Goal: Task Accomplishment & Management: Use online tool/utility

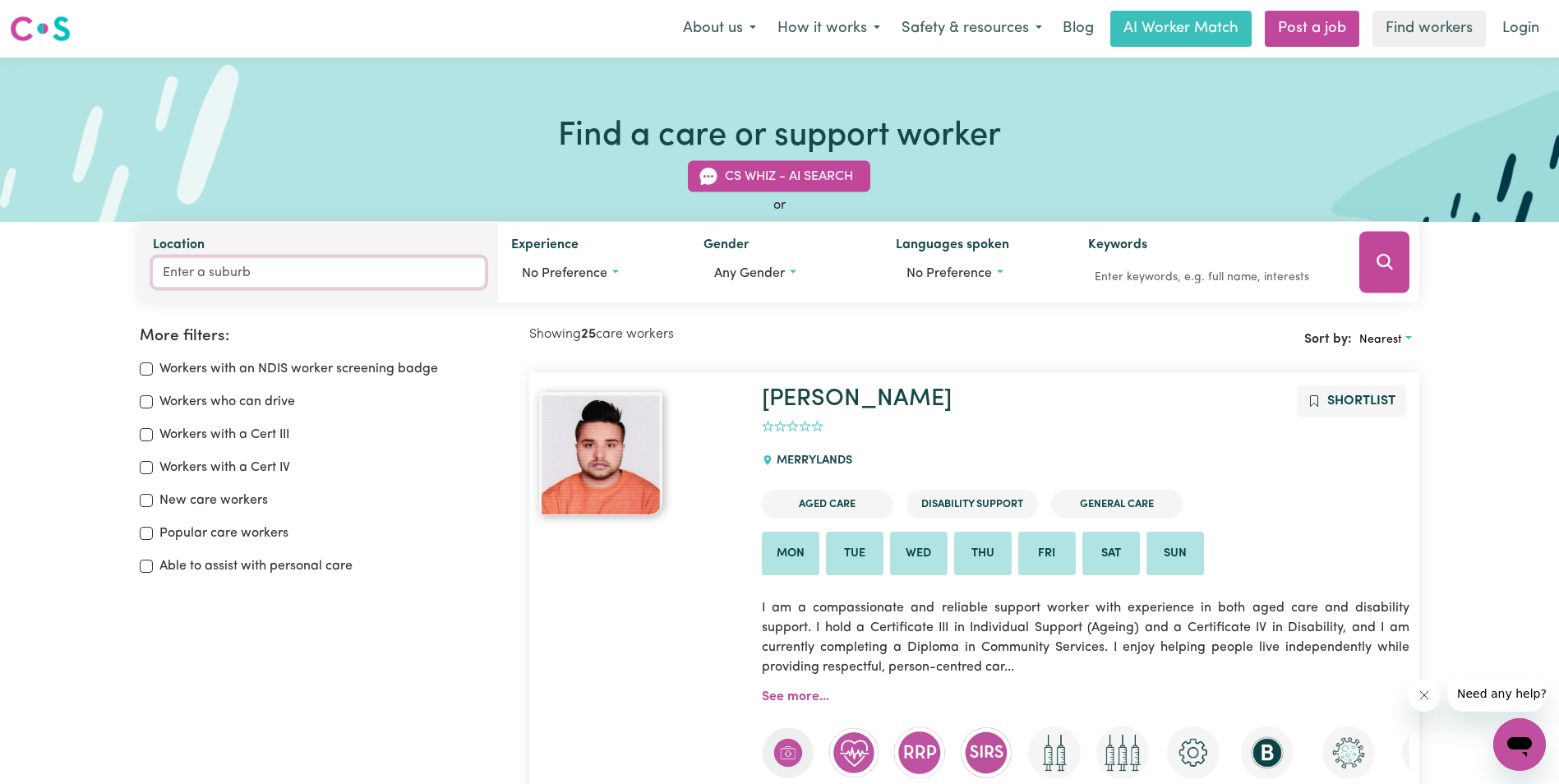
click at [172, 270] on input "Location" at bounding box center [318, 272] width 332 height 30
type input "row"
type input "rowAN, [GEOGRAPHIC_DATA], 2650"
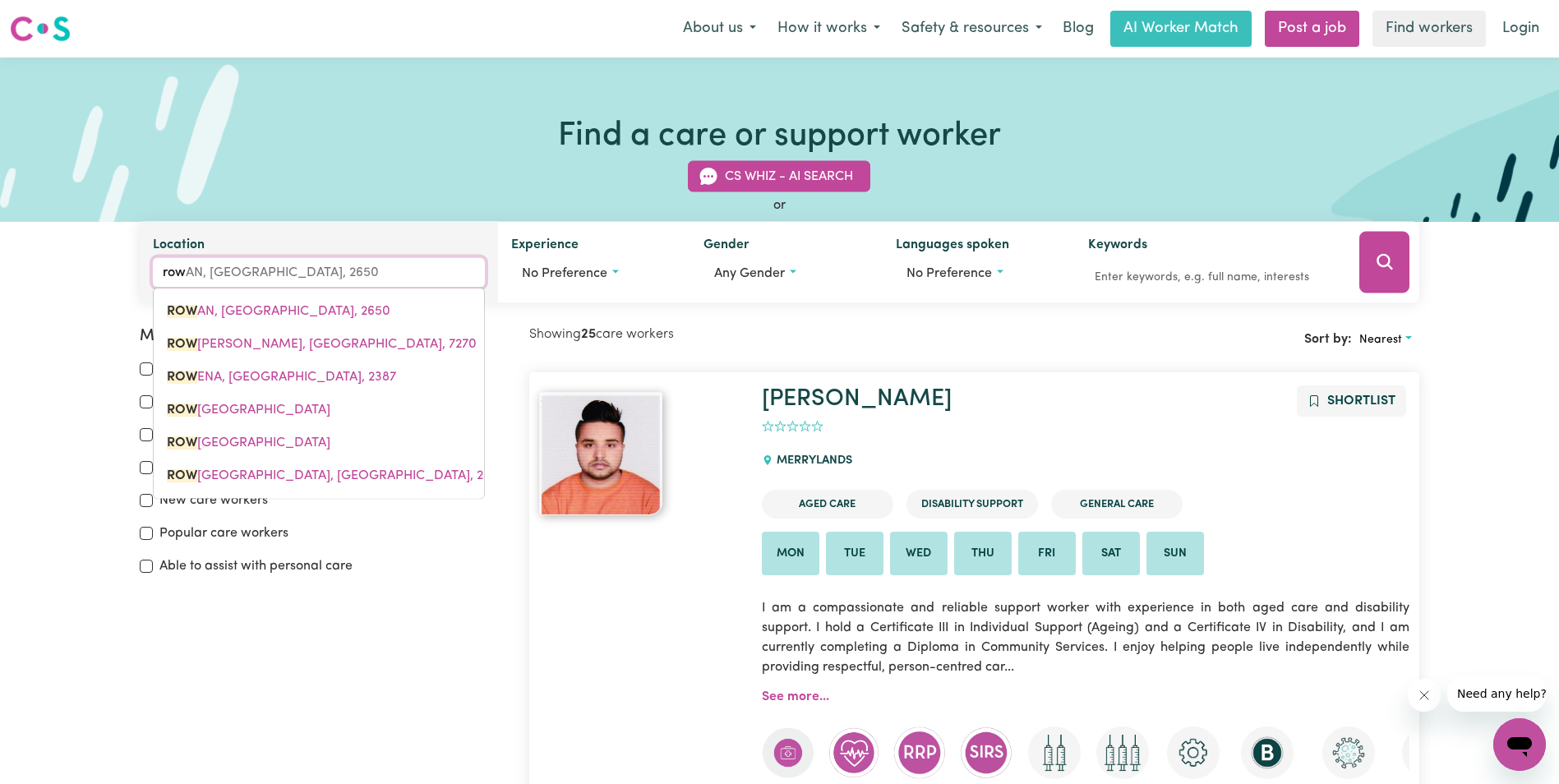
type input "rowv"
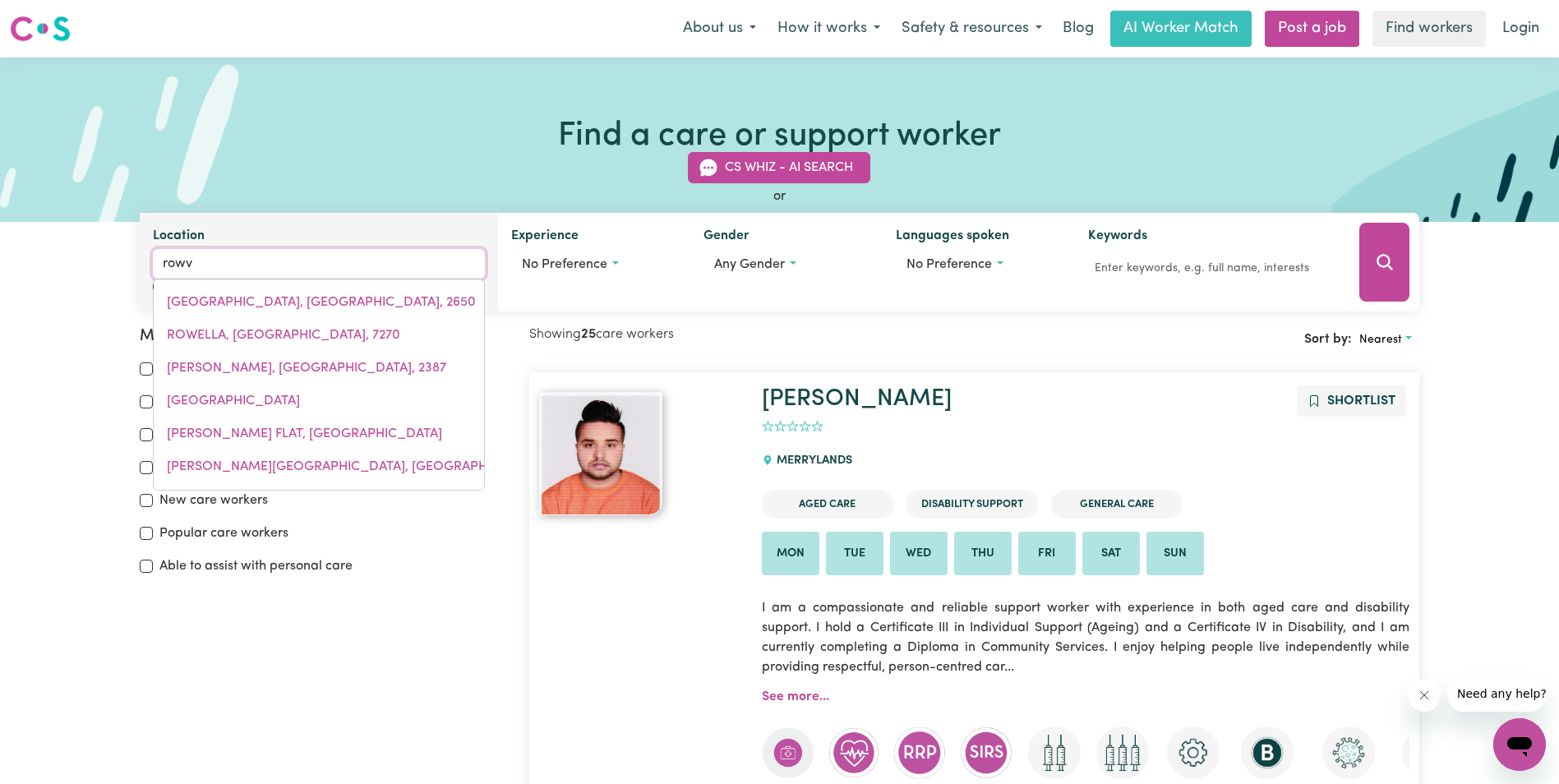
type input "rowvILLE, Victoria, 3178"
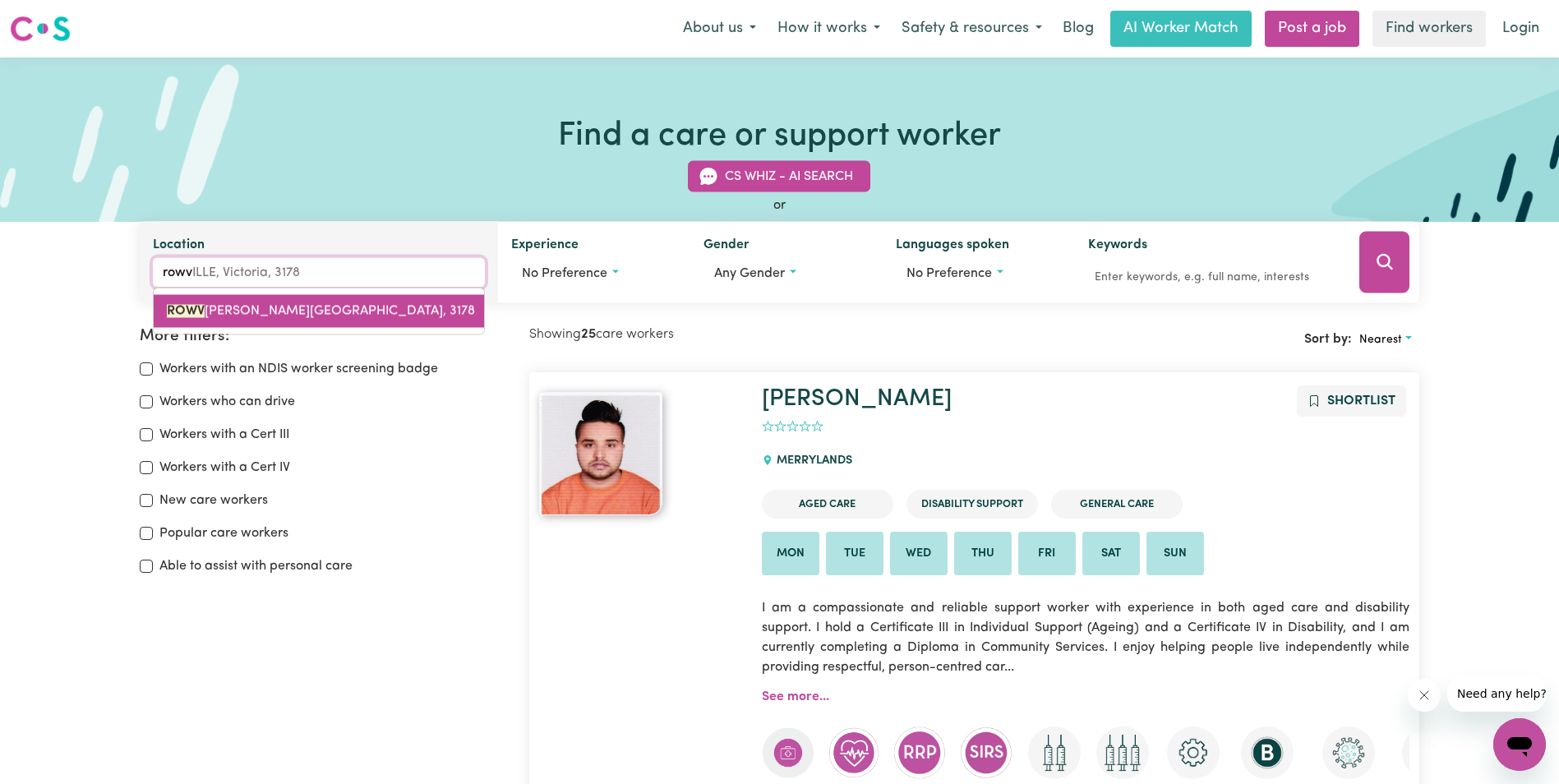
click at [293, 317] on span "ROWV [PERSON_NAME], 3178" at bounding box center [320, 311] width 309 height 13
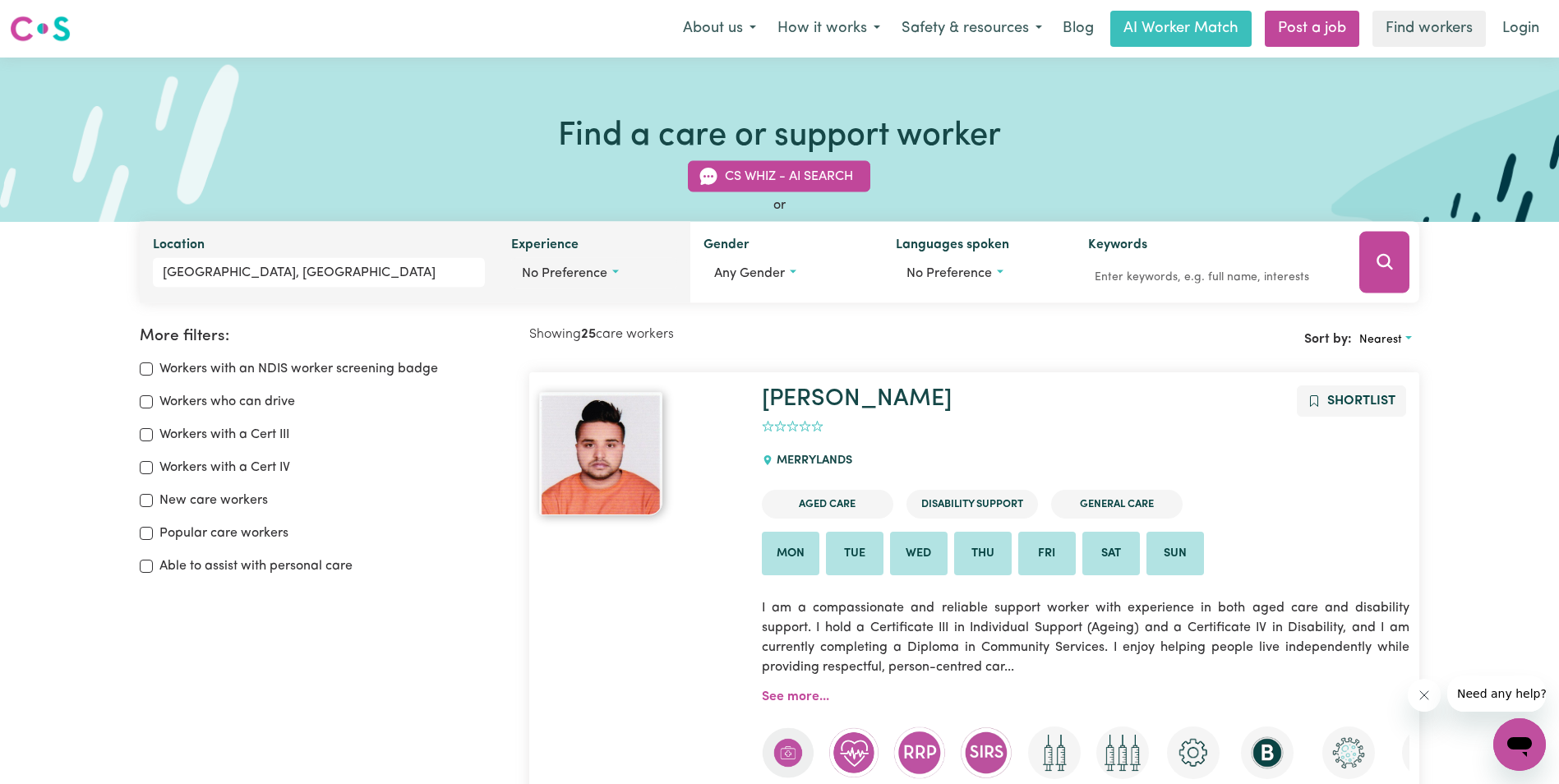
click at [618, 272] on button "No preference" at bounding box center [594, 273] width 166 height 31
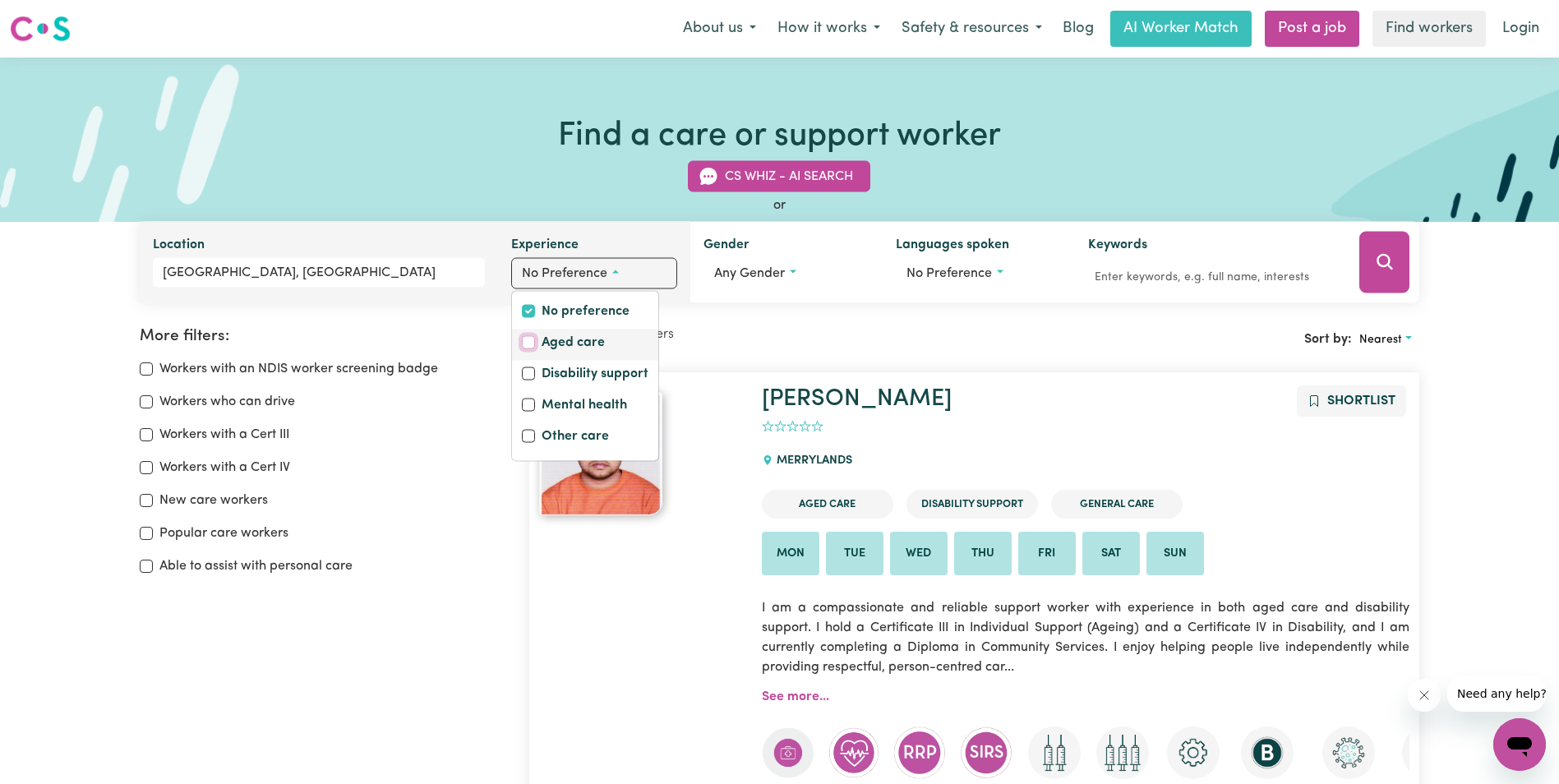
click at [529, 344] on input "Aged care" at bounding box center [528, 343] width 13 height 13
checkbox input "true"
checkbox input "false"
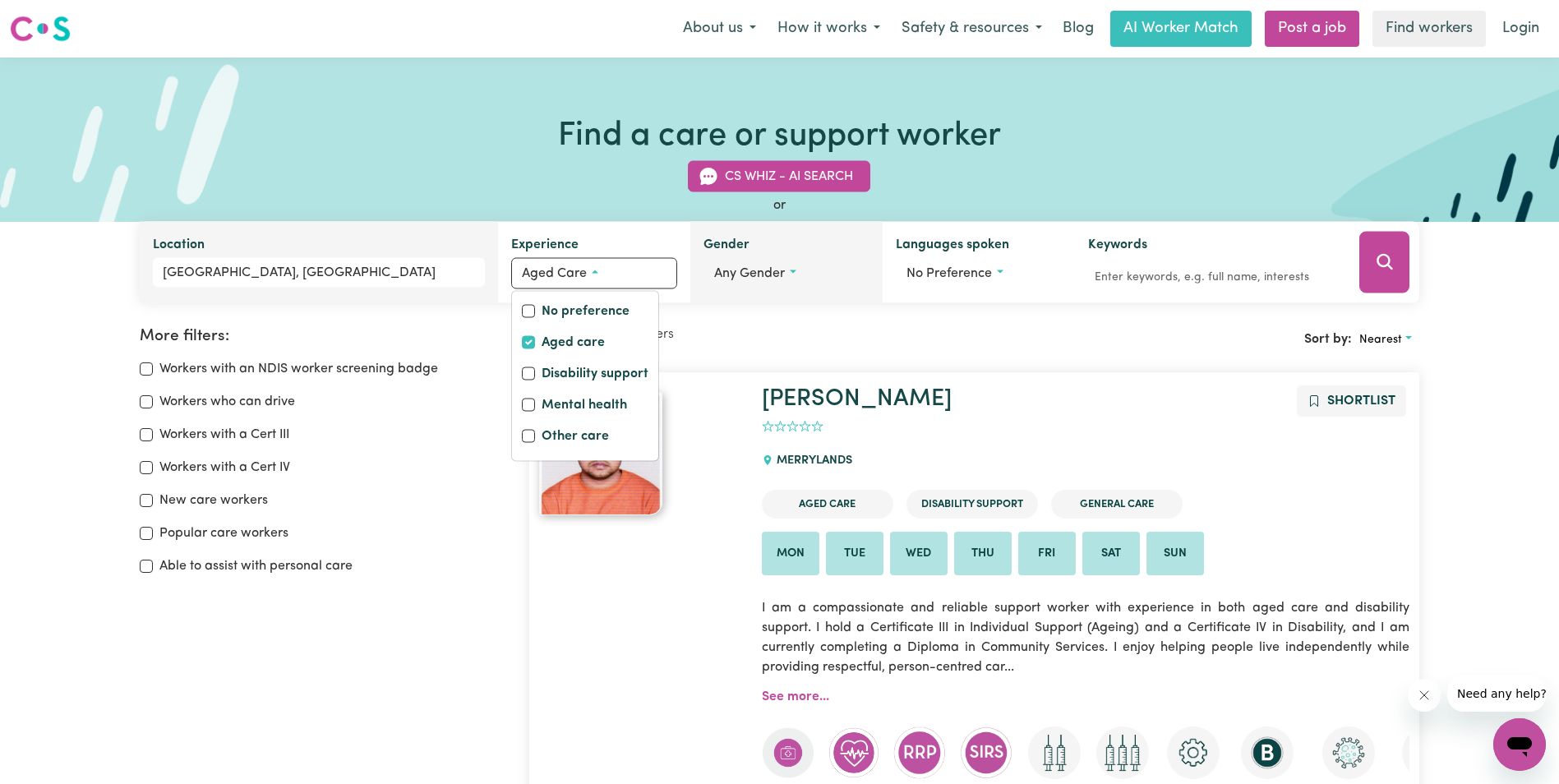
click at [797, 271] on button "Any gender" at bounding box center [786, 273] width 166 height 31
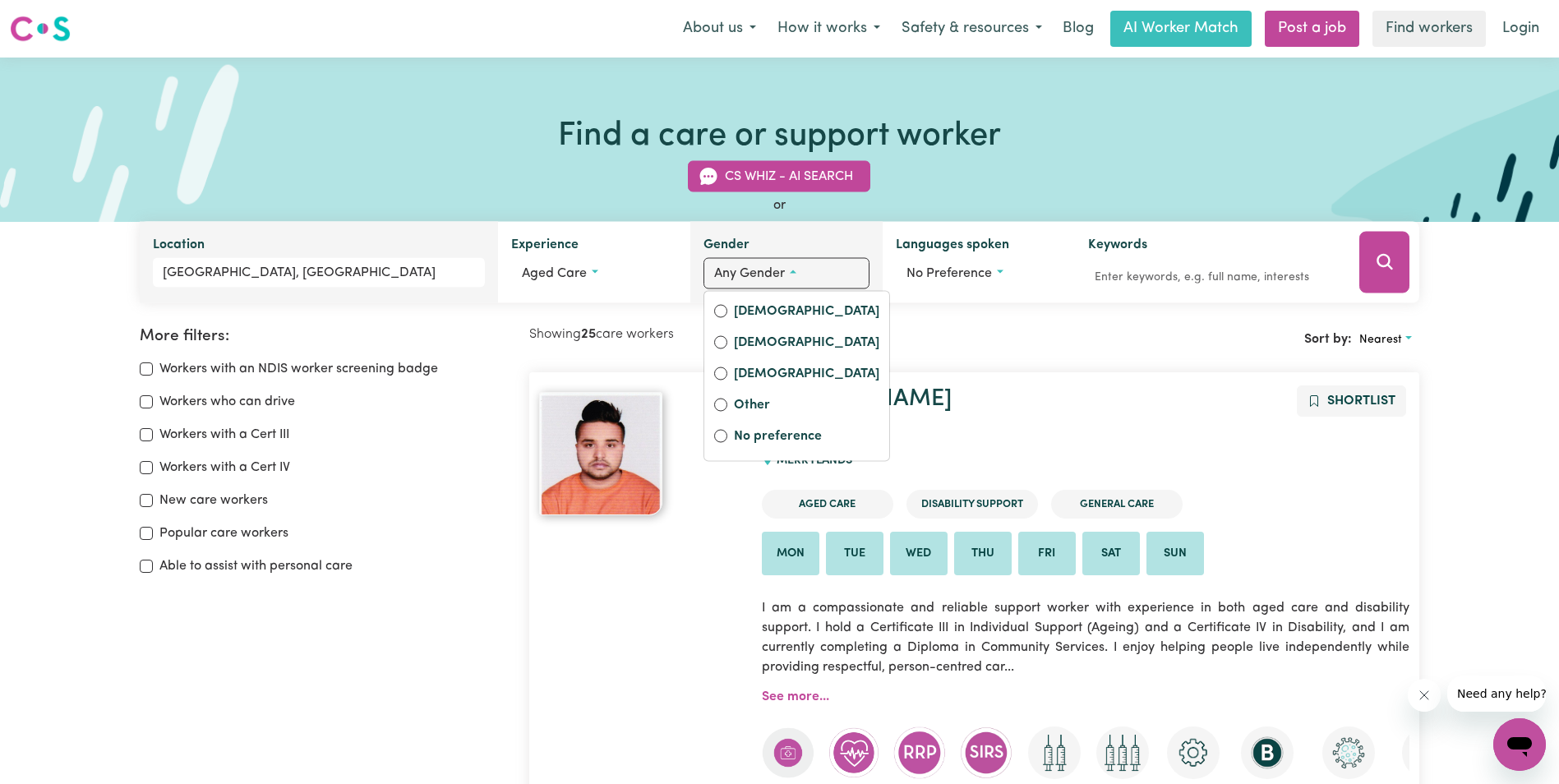
click at [798, 270] on button "Any gender" at bounding box center [786, 273] width 166 height 31
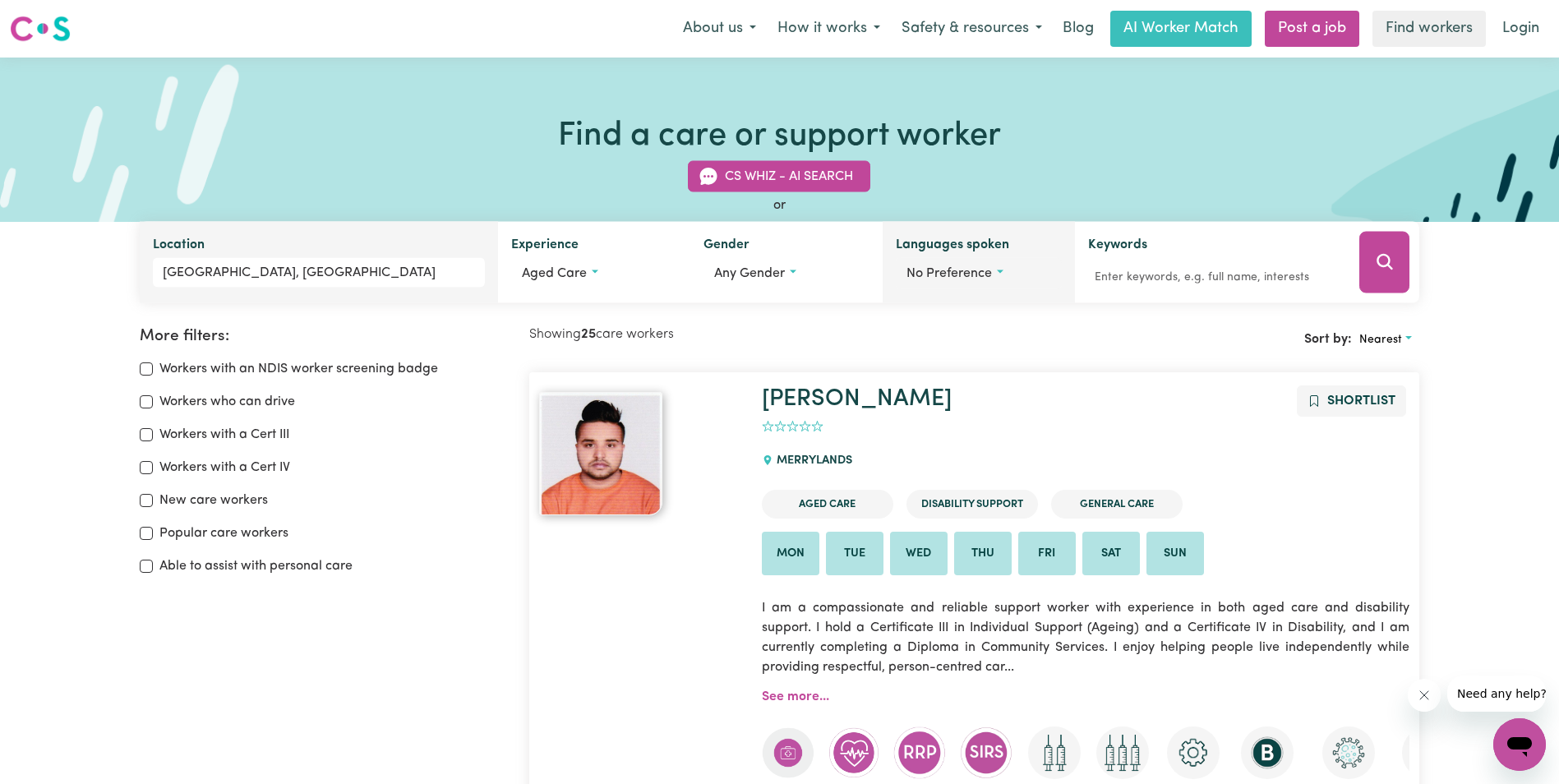
click at [1005, 272] on button "No preference" at bounding box center [979, 273] width 166 height 31
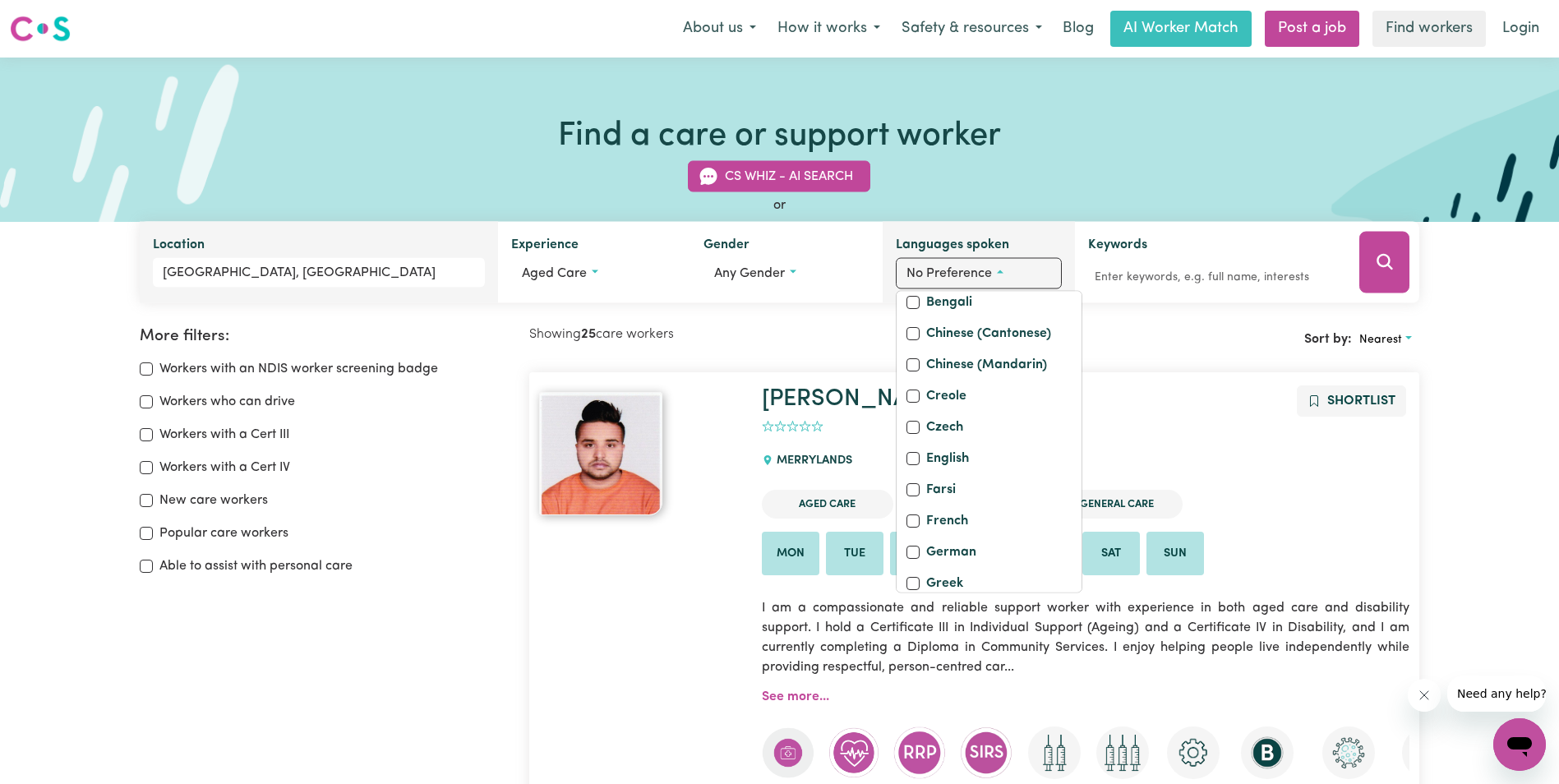
scroll to position [165, 0]
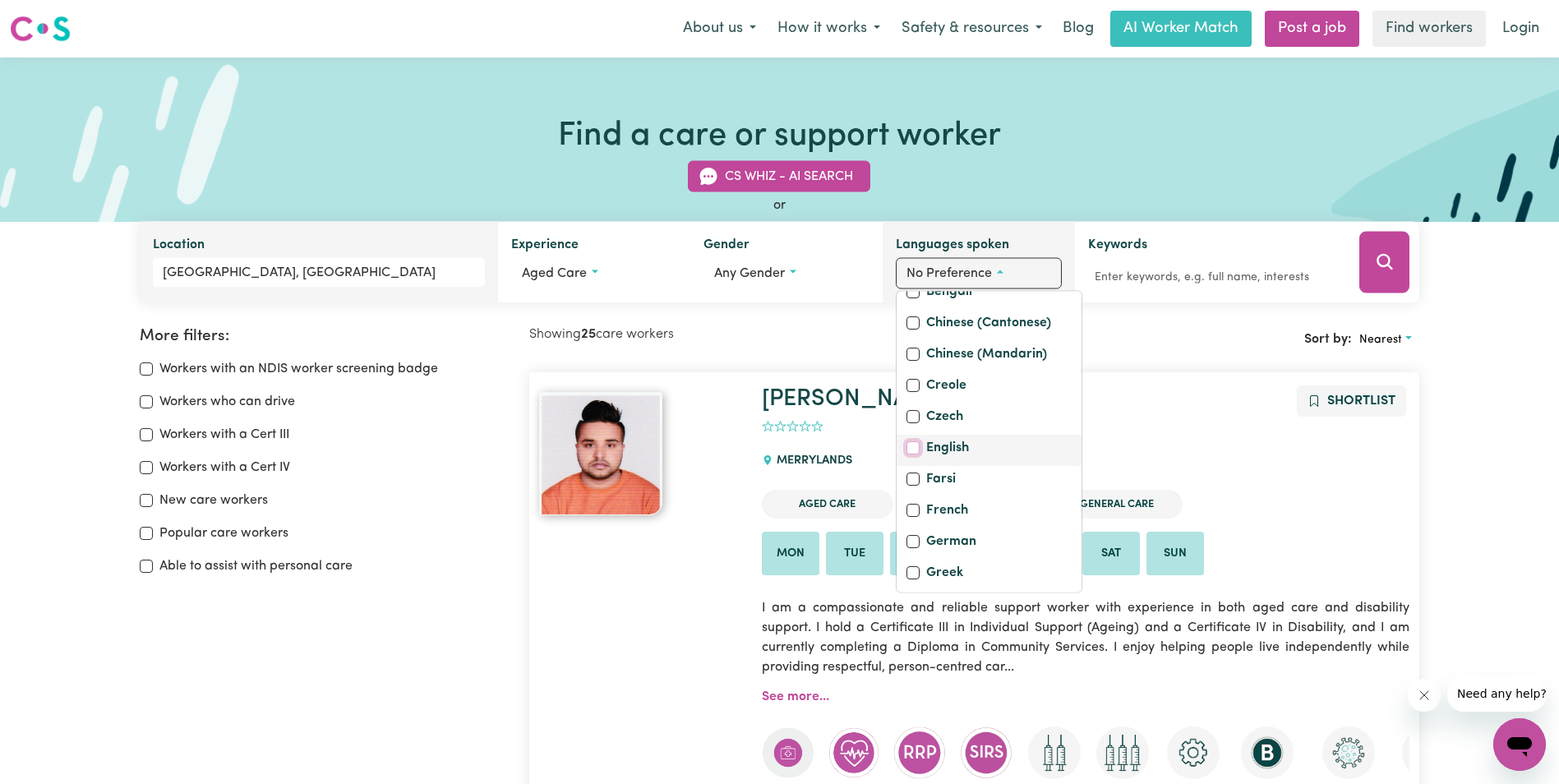
click at [916, 454] on input "English" at bounding box center [913, 448] width 13 height 13
checkbox input "true"
checkbox input "false"
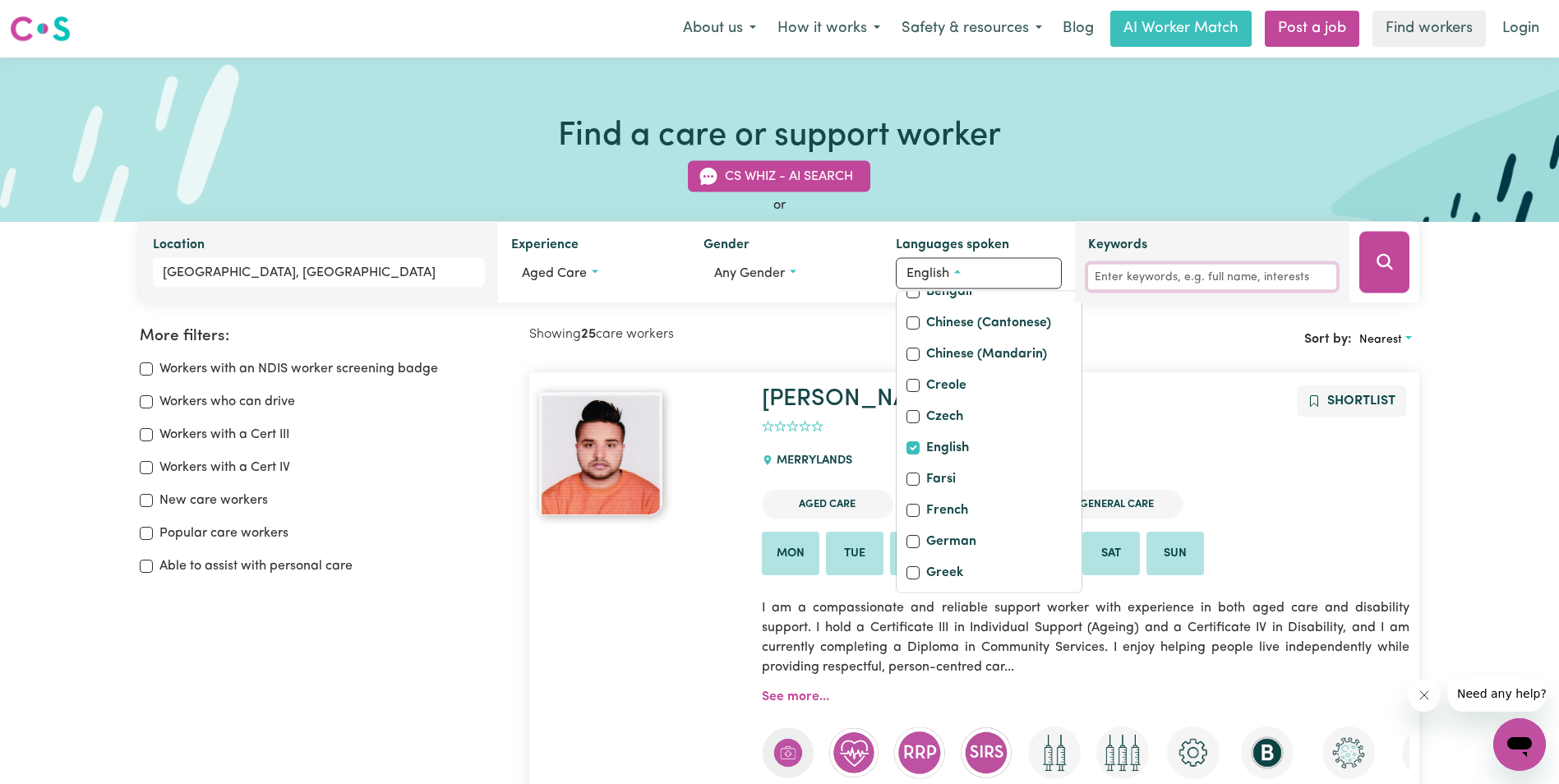
click at [1244, 268] on input "Keywords" at bounding box center [1213, 277] width 249 height 25
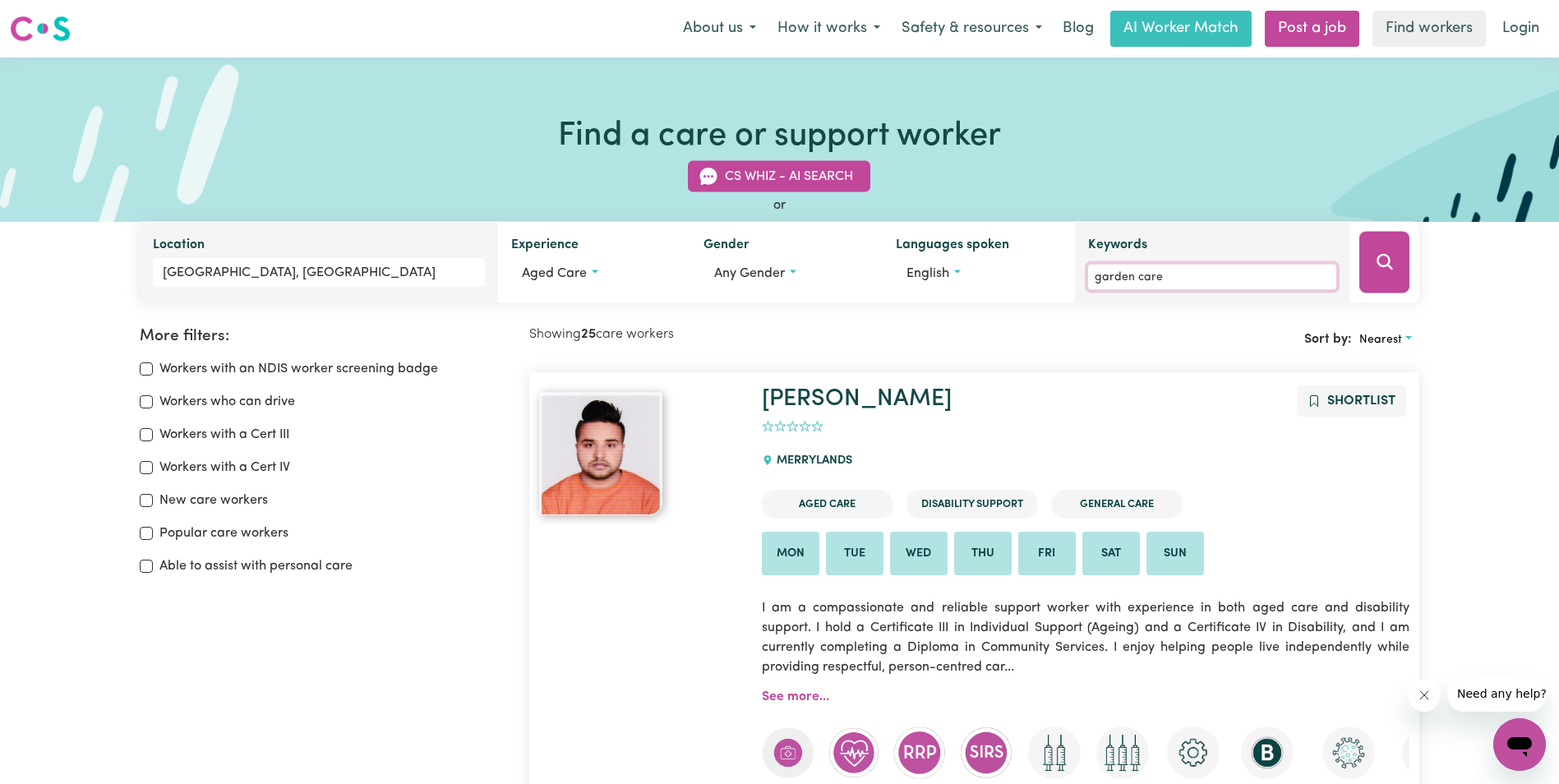
type input "garden care"
click at [1393, 255] on button "Search" at bounding box center [1384, 263] width 50 height 62
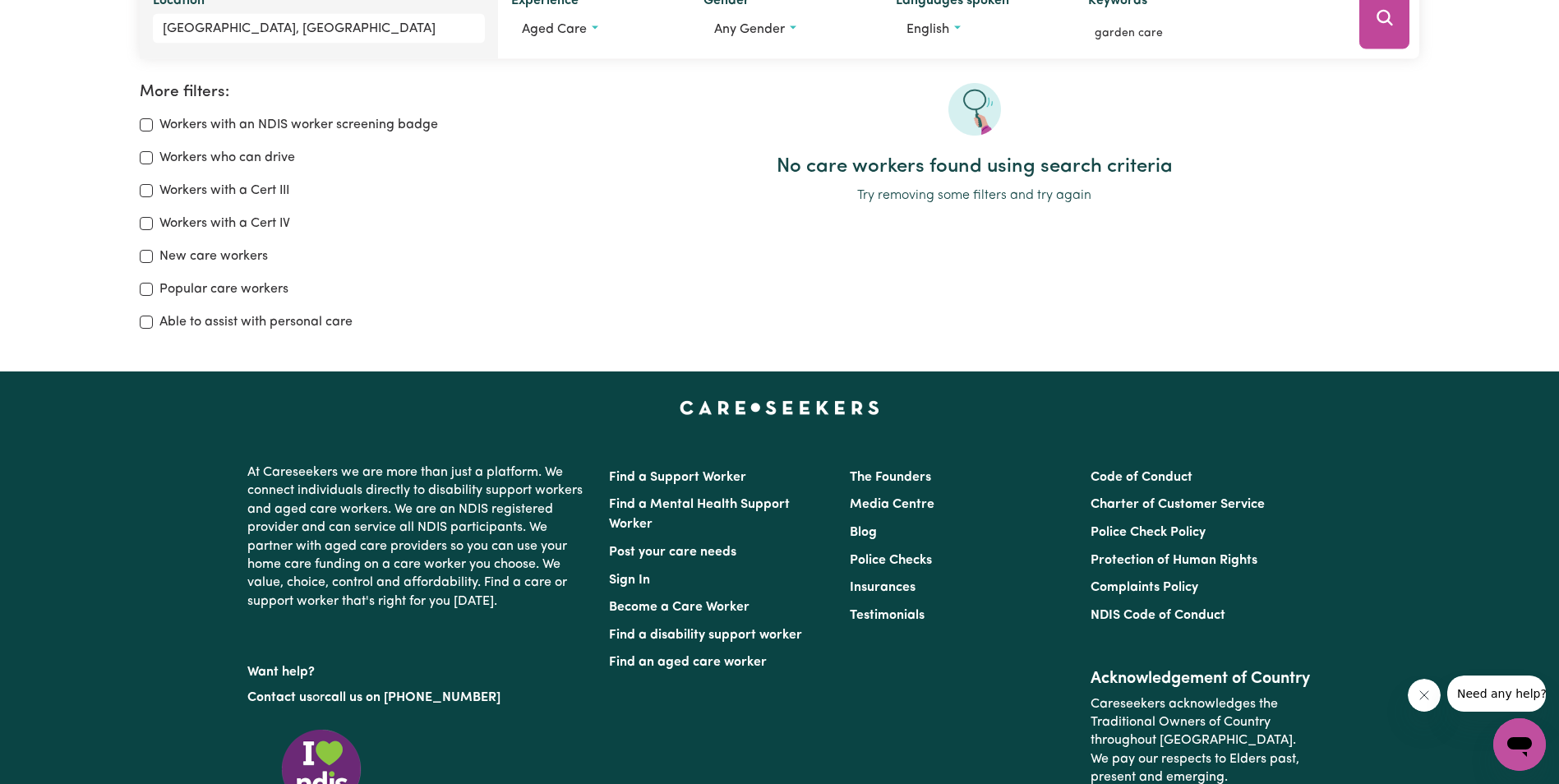
scroll to position [274, 0]
